Goal: Check status

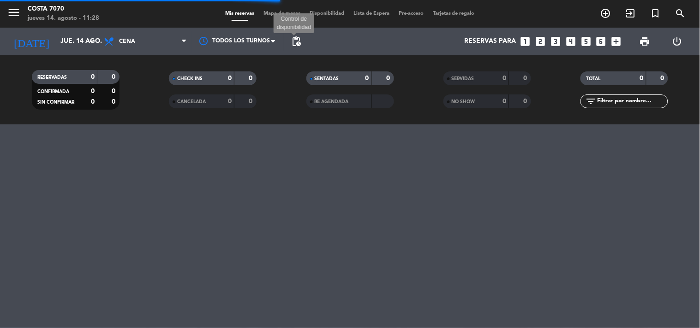
click at [297, 40] on span "pending_actions" at bounding box center [296, 41] width 11 height 11
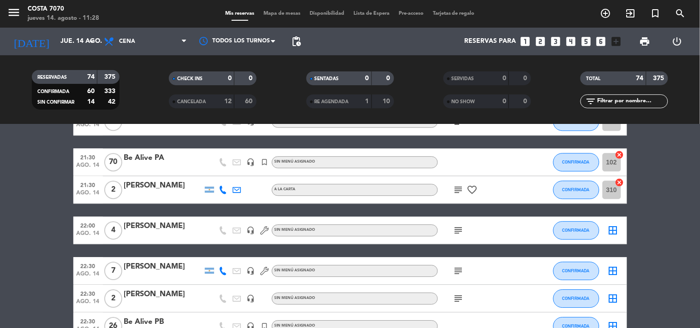
scroll to position [717, 0]
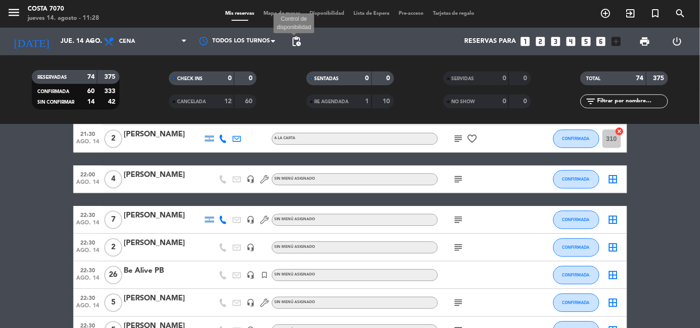
click at [296, 39] on span "pending_actions" at bounding box center [296, 41] width 11 height 11
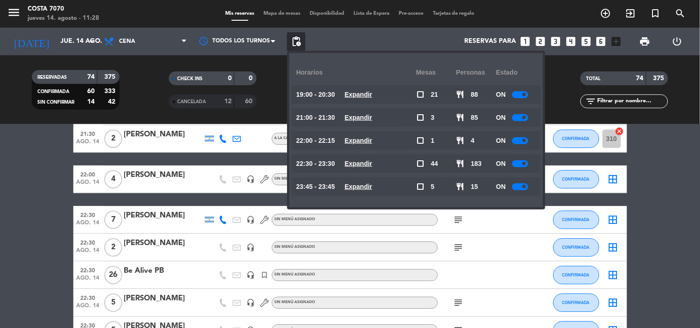
click at [296, 39] on span "pending_actions" at bounding box center [296, 41] width 11 height 11
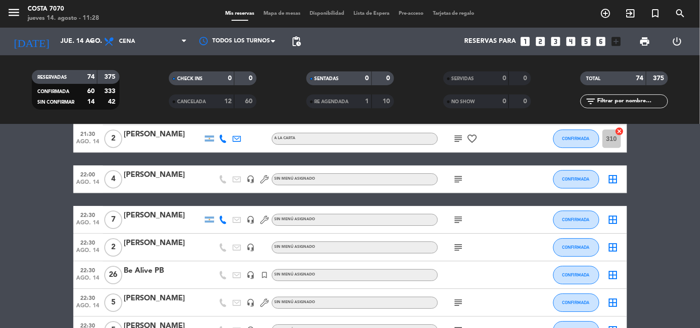
click at [298, 40] on span "pending_actions" at bounding box center [296, 41] width 11 height 11
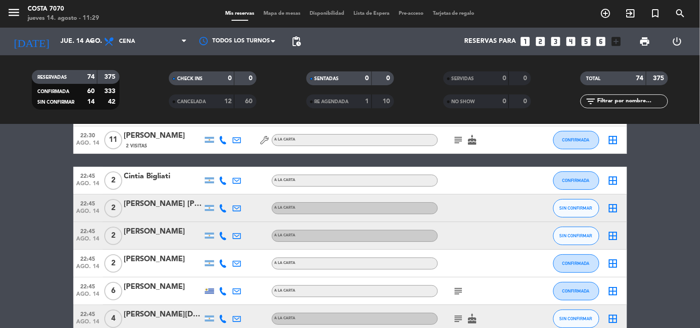
scroll to position [1845, 0]
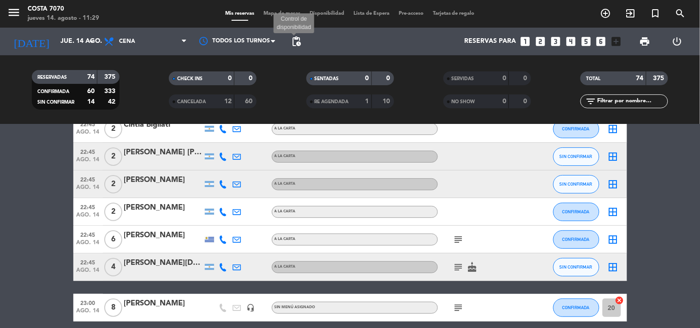
click at [300, 38] on span "pending_actions" at bounding box center [296, 41] width 11 height 11
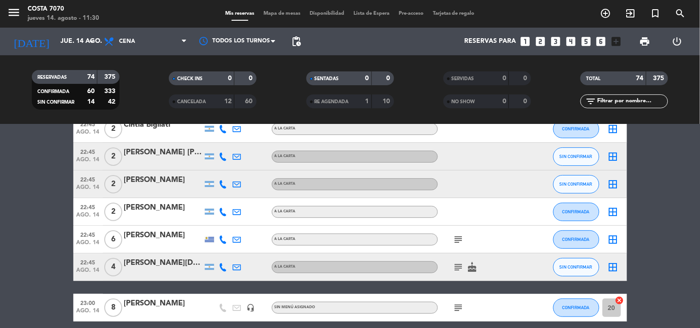
scroll to position [1896, 0]
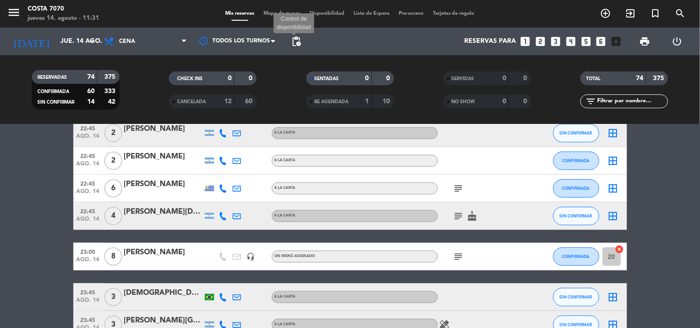
click at [300, 38] on span "pending_actions" at bounding box center [296, 41] width 11 height 11
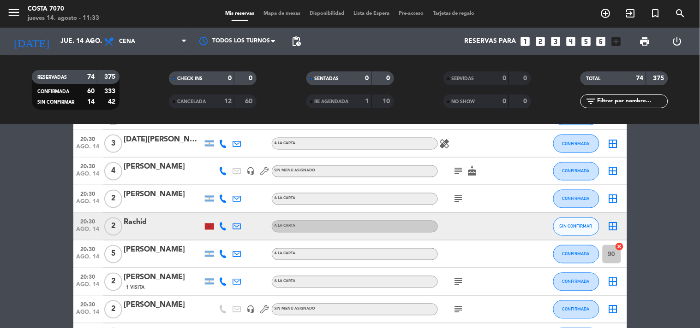
scroll to position [512, 0]
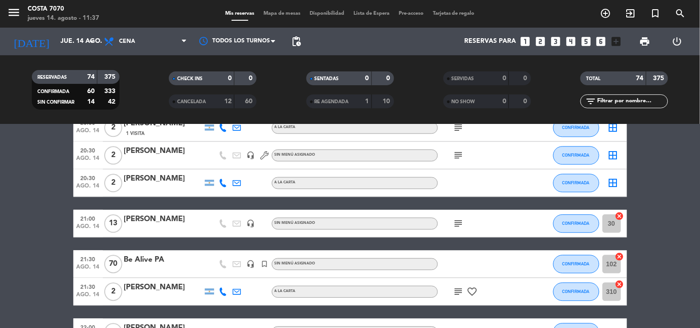
scroll to position [154, 0]
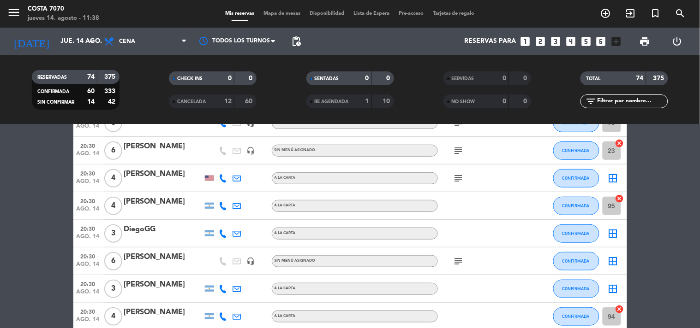
click at [293, 36] on span "pending_actions" at bounding box center [296, 41] width 11 height 11
